Goal: Transaction & Acquisition: Purchase product/service

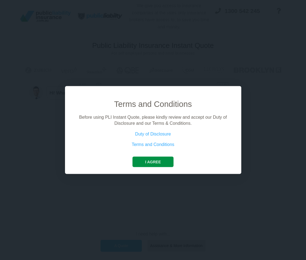
click at [159, 162] on button "I agree" at bounding box center [152, 161] width 41 height 10
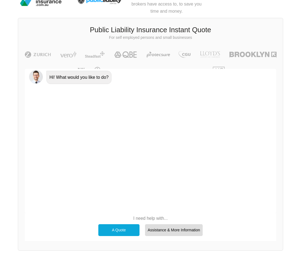
scroll to position [43, 0]
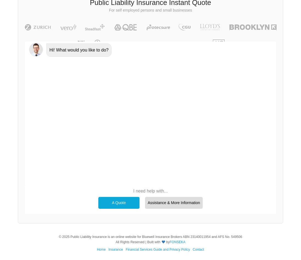
click at [120, 206] on div "A Quote" at bounding box center [118, 203] width 41 height 12
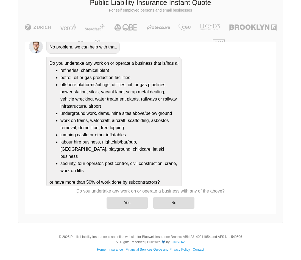
scroll to position [44, 0]
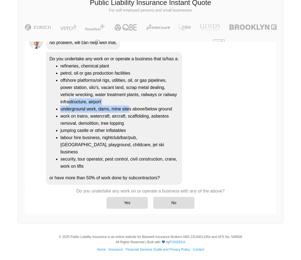
drag, startPoint x: 69, startPoint y: 111, endPoint x: 130, endPoint y: 119, distance: 61.8
click at [130, 119] on ul "refineries, chemical plant petrol, oil or gas production facilities offshore pl…" at bounding box center [115, 115] width 130 height 107
click at [104, 127] on li "work on trains, watercraft, aircraft, scaffolding, asbestos removal, demolition…" at bounding box center [120, 120] width 119 height 14
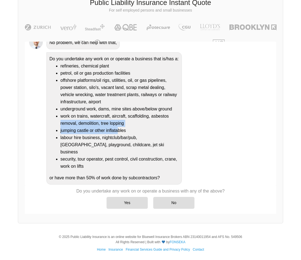
drag, startPoint x: 56, startPoint y: 132, endPoint x: 117, endPoint y: 136, distance: 61.0
click at [117, 136] on ul "refineries, chemical plant petrol, oil or gas production facilities offshore pl…" at bounding box center [115, 115] width 130 height 107
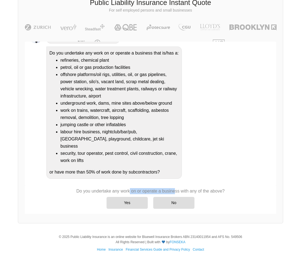
drag, startPoint x: 106, startPoint y: 189, endPoint x: 153, endPoint y: 187, distance: 47.4
click at [153, 187] on div "Do you undertake any work on or operate a business with any of the above? Yes No" at bounding box center [151, 199] width 252 height 26
drag, startPoint x: 175, startPoint y: 185, endPoint x: 220, endPoint y: 185, distance: 44.6
click at [220, 185] on div "Hi! What would you like to do? A Quote No problem, we can help with that, Do yo…" at bounding box center [151, 128] width 252 height 172
click at [174, 202] on div "No" at bounding box center [173, 203] width 41 height 12
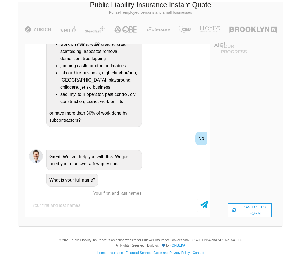
scroll to position [43, 0]
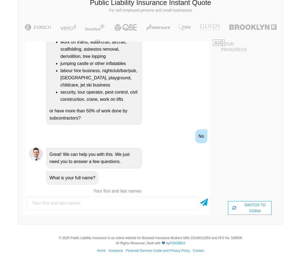
type input "G"
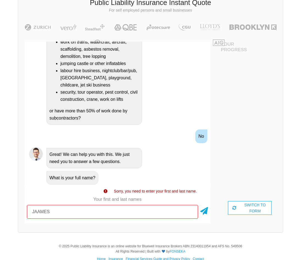
drag, startPoint x: 64, startPoint y: 211, endPoint x: -8, endPoint y: 219, distance: 71.9
click at [0, 219] on html "We give you access to insurance companies at the rates only insurance brokers h…" at bounding box center [150, 113] width 301 height 312
type input "[PERSON_NAME]"
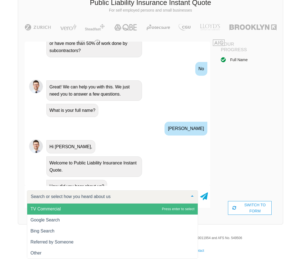
scroll to position [222, 0]
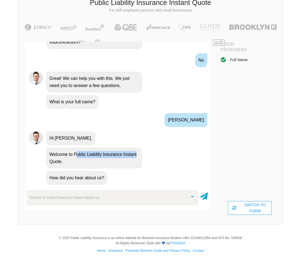
drag, startPoint x: 76, startPoint y: 155, endPoint x: 147, endPoint y: 153, distance: 71.0
click at [147, 153] on div "Welcome to Public Liability Insurance Instant Quote." at bounding box center [125, 157] width 162 height 21
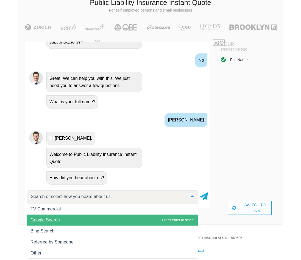
click at [49, 218] on span "Google Search" at bounding box center [45, 219] width 29 height 5
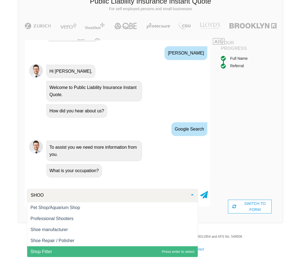
scroll to position [0, 0]
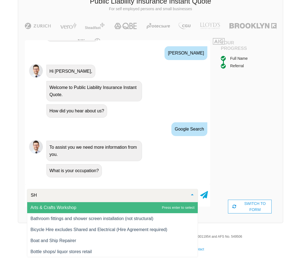
type input "S"
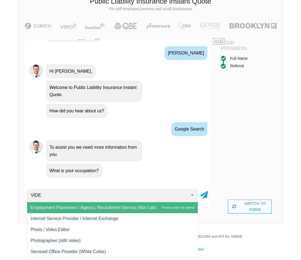
type input "VIDEO"
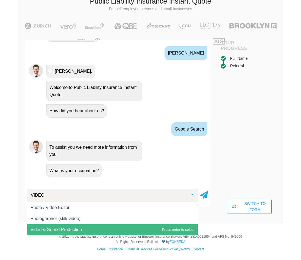
click at [52, 228] on span "Video & Sound Production" at bounding box center [56, 229] width 51 height 5
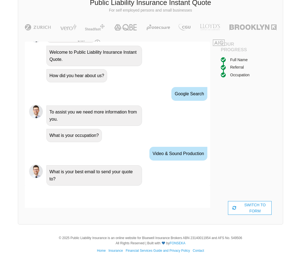
scroll to position [325, 0]
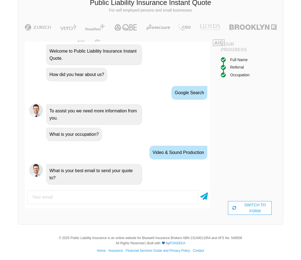
click at [89, 198] on input "email" at bounding box center [112, 197] width 171 height 14
drag, startPoint x: 31, startPoint y: 198, endPoint x: 94, endPoint y: 197, distance: 63.0
click at [94, 197] on input "[EMAIL_ADDRESS][DOMAIN_NAME]" at bounding box center [112, 197] width 171 height 14
type input "[EMAIL_ADDRESS][DOMAIN_NAME]"
click at [199, 194] on div "[EMAIL_ADDRESS][DOMAIN_NAME]" at bounding box center [118, 197] width 186 height 18
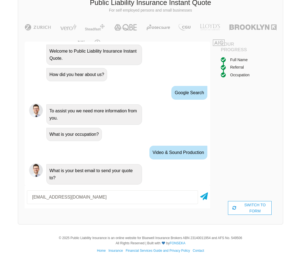
click at [208, 196] on div "[EMAIL_ADDRESS][DOMAIN_NAME]" at bounding box center [118, 197] width 186 height 18
click at [204, 197] on icon at bounding box center [205, 195] width 8 height 10
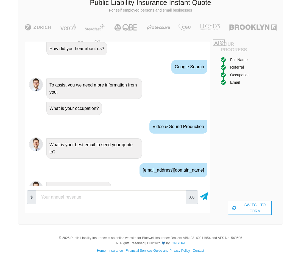
scroll to position [362, 0]
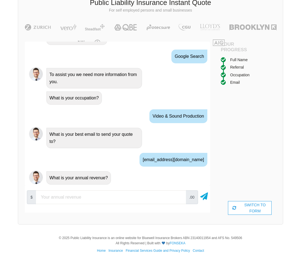
click at [85, 195] on input "number" at bounding box center [111, 197] width 150 height 14
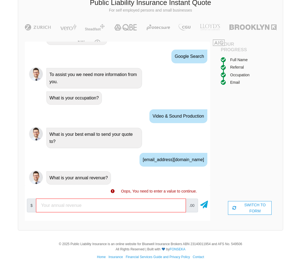
drag, startPoint x: 71, startPoint y: 203, endPoint x: 22, endPoint y: 205, distance: 48.4
click at [22, 205] on div "Awesome! 100% Just a final check that all your details are correct. Your Summar…" at bounding box center [117, 131] width 199 height 192
drag, startPoint x: 99, startPoint y: 206, endPoint x: 27, endPoint y: 208, distance: 72.6
click at [27, 208] on div "$ 0 .00" at bounding box center [118, 205] width 186 height 18
type input "1"
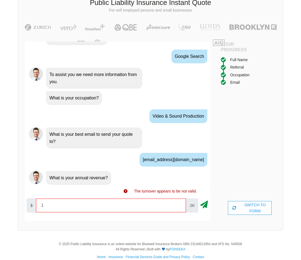
click at [205, 202] on icon at bounding box center [205, 203] width 8 height 10
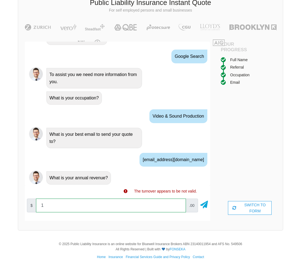
click at [122, 199] on input "1" at bounding box center [111, 205] width 150 height 14
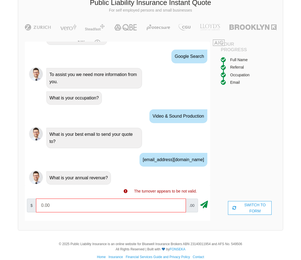
click at [208, 205] on icon at bounding box center [205, 203] width 8 height 10
click at [205, 205] on icon at bounding box center [205, 203] width 8 height 10
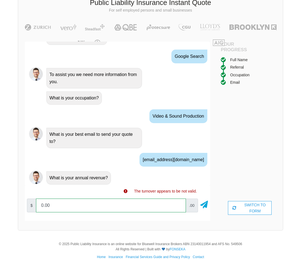
click at [44, 205] on input "0.00" at bounding box center [111, 205] width 150 height 14
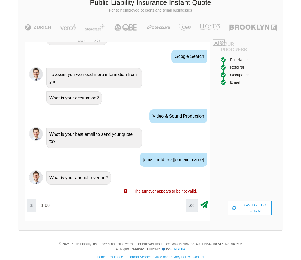
click at [206, 202] on icon at bounding box center [205, 203] width 8 height 10
click at [205, 204] on icon at bounding box center [205, 203] width 8 height 10
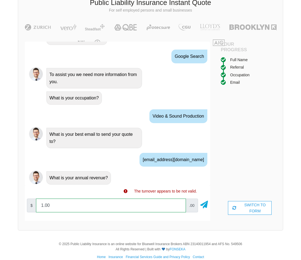
click at [178, 202] on input "1.00" at bounding box center [111, 205] width 150 height 14
type input "10000"
click at [178, 204] on input "10000" at bounding box center [111, 205] width 150 height 14
click at [179, 207] on input "10000" at bounding box center [111, 205] width 150 height 14
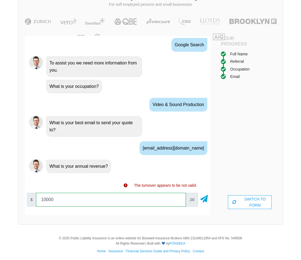
scroll to position [50, 0]
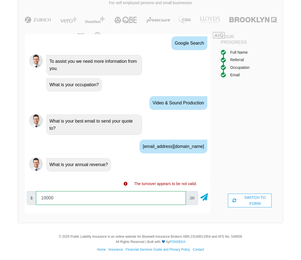
click at [100, 199] on input "10000" at bounding box center [111, 198] width 150 height 14
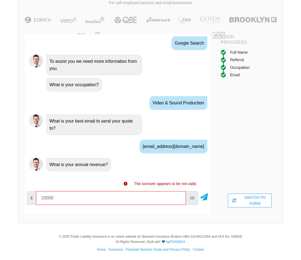
click at [209, 196] on div "$ 10000 .00" at bounding box center [118, 198] width 186 height 18
click at [208, 197] on div "$ 10000 .00" at bounding box center [118, 198] width 186 height 18
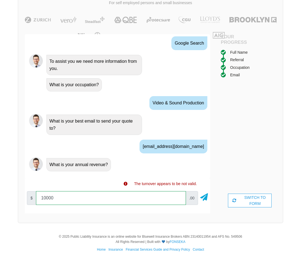
drag, startPoint x: 105, startPoint y: 196, endPoint x: 3, endPoint y: 202, distance: 101.7
click at [3, 202] on div "We give you access to insurance companies at the rates only insurance brokers h…" at bounding box center [150, 89] width 301 height 279
type input "0"
